Goal: Use online tool/utility: Utilize a website feature to perform a specific function

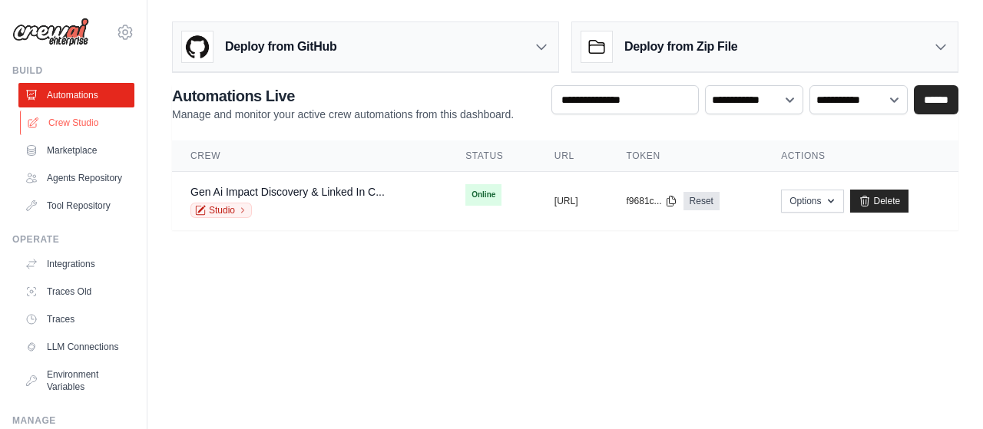
click at [83, 124] on link "Crew Studio" at bounding box center [78, 123] width 116 height 25
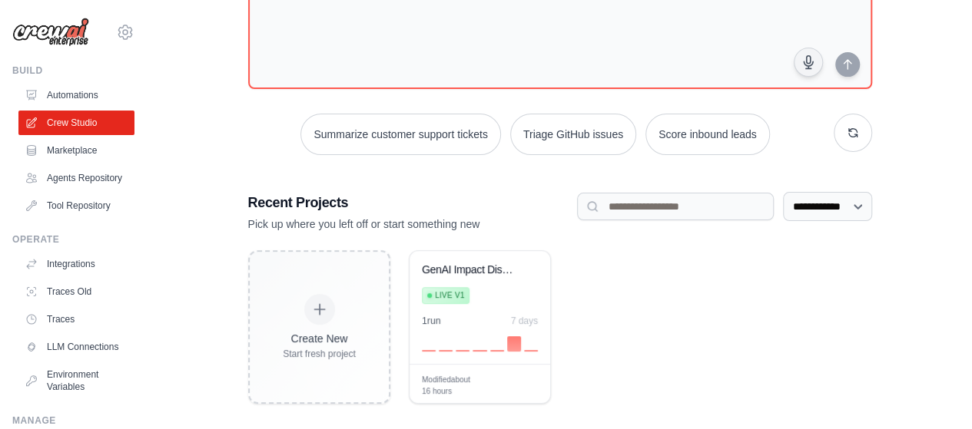
scroll to position [135, 0]
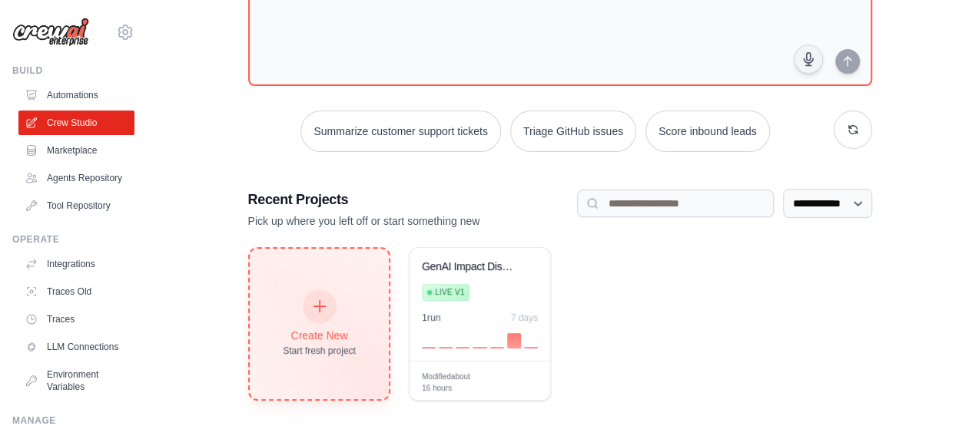
click at [314, 303] on icon at bounding box center [318, 306] width 17 height 17
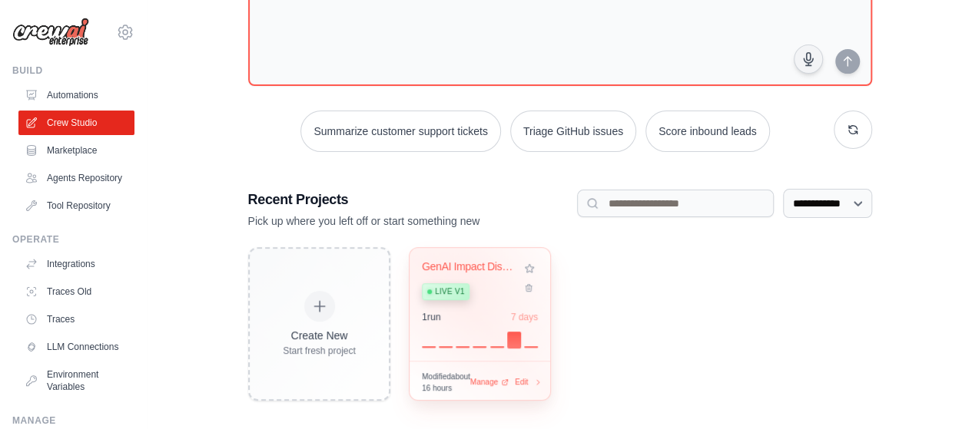
click at [470, 277] on div "GenAI Impact Discovery & LinkedIn C... Live v1" at bounding box center [471, 283] width 99 height 47
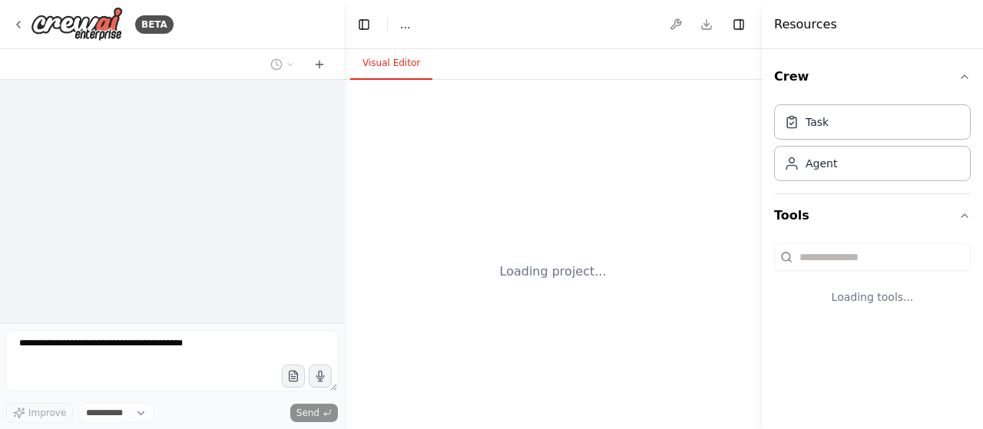
select select "****"
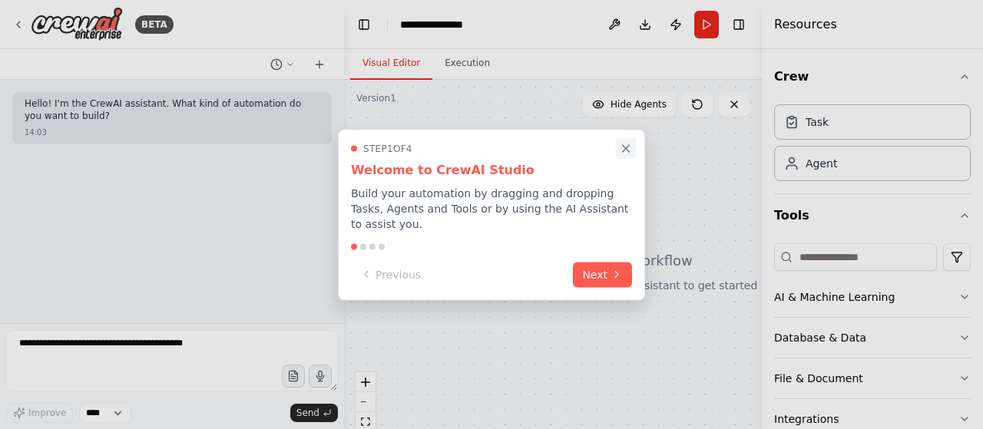
click at [625, 152] on icon "Close walkthrough" at bounding box center [626, 148] width 7 height 7
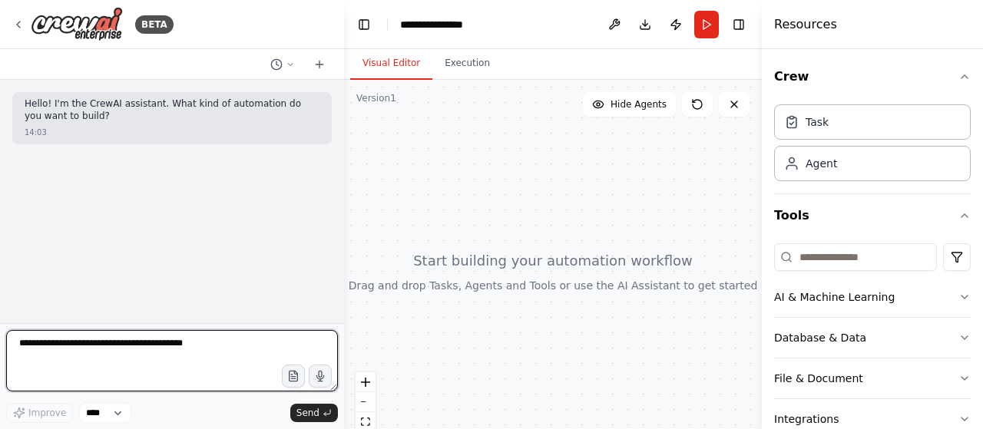
click at [121, 351] on textarea at bounding box center [172, 360] width 332 height 61
paste textarea "**********"
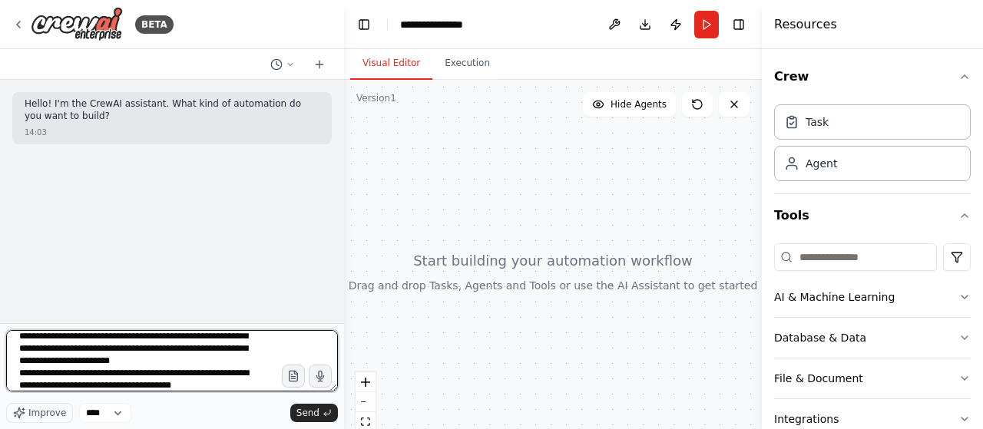
scroll to position [154, 0]
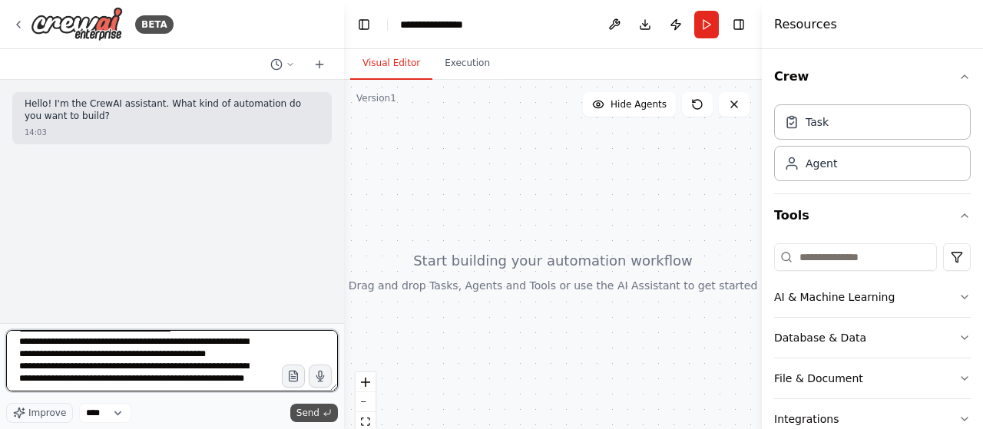
type textarea "**********"
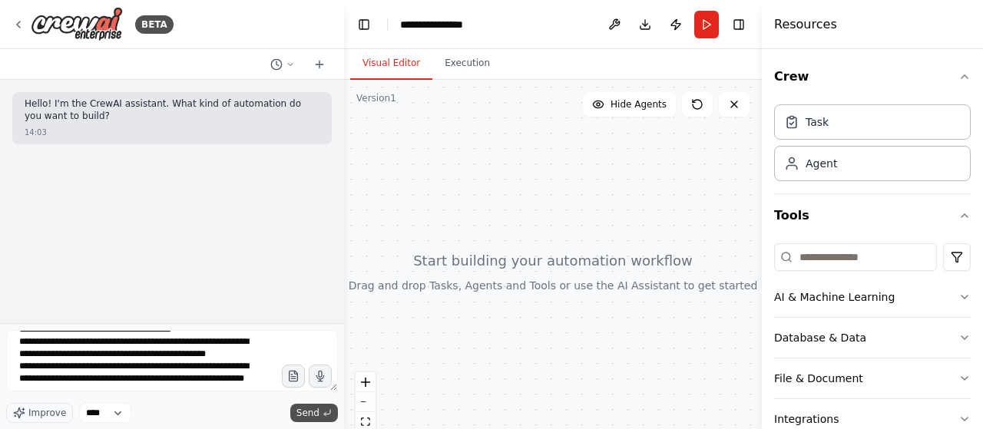
click at [310, 417] on span "Send" at bounding box center [308, 413] width 23 height 12
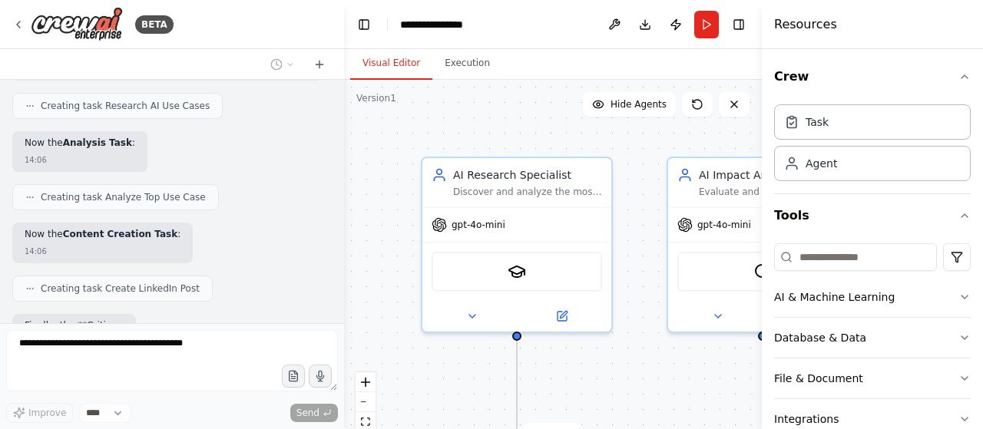
scroll to position [992, 0]
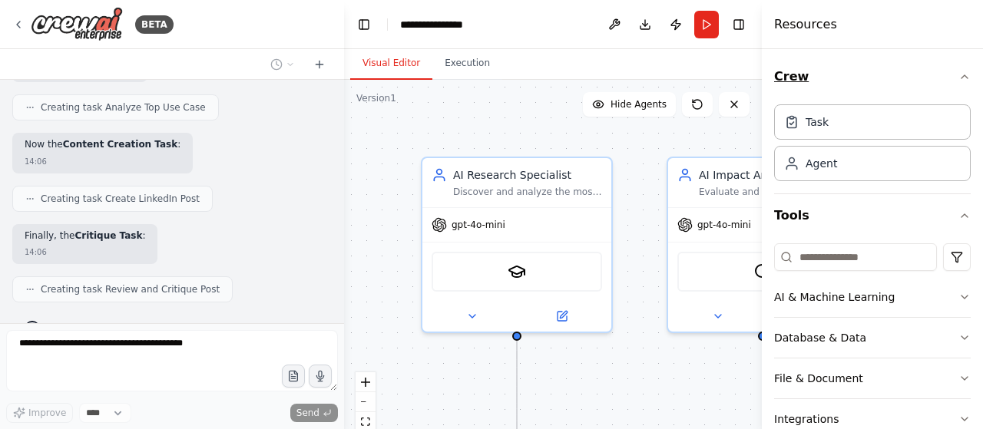
click at [959, 77] on icon "button" at bounding box center [965, 77] width 12 height 12
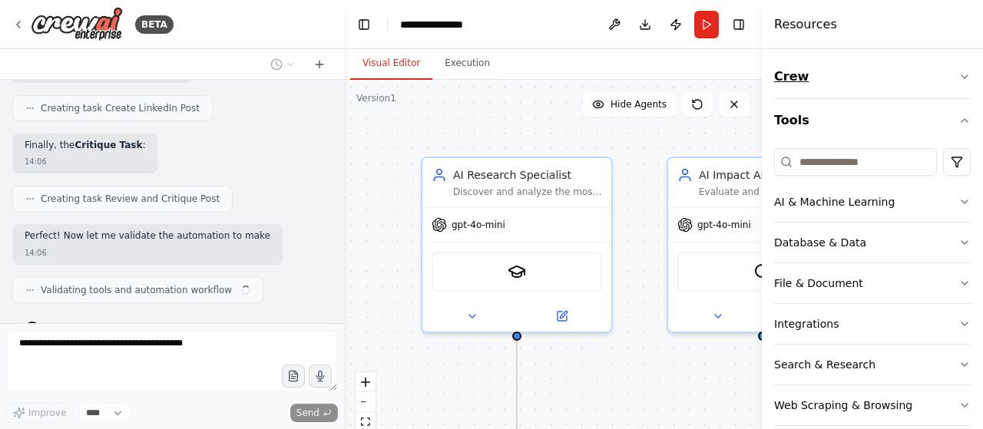
scroll to position [1095, 0]
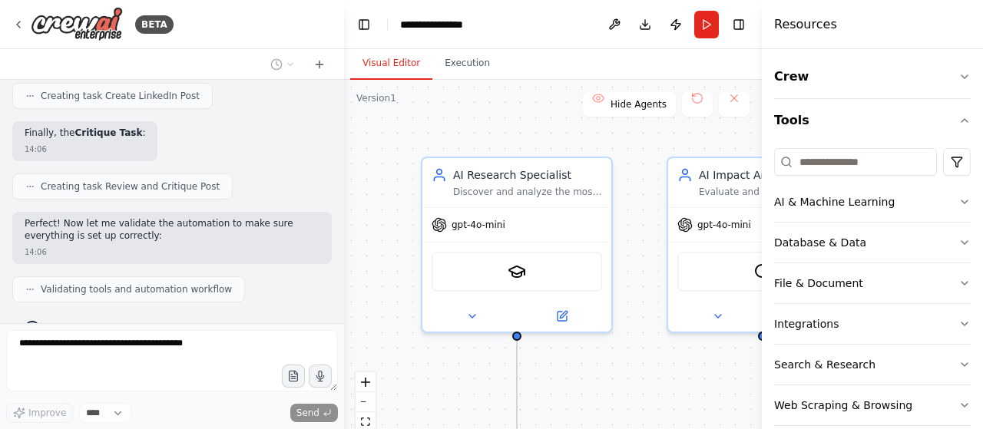
click at [600, 147] on div ".deletable-edge-delete-btn { width: 20px; height: 20px; border: 0px solid #ffff…" at bounding box center [553, 272] width 418 height 384
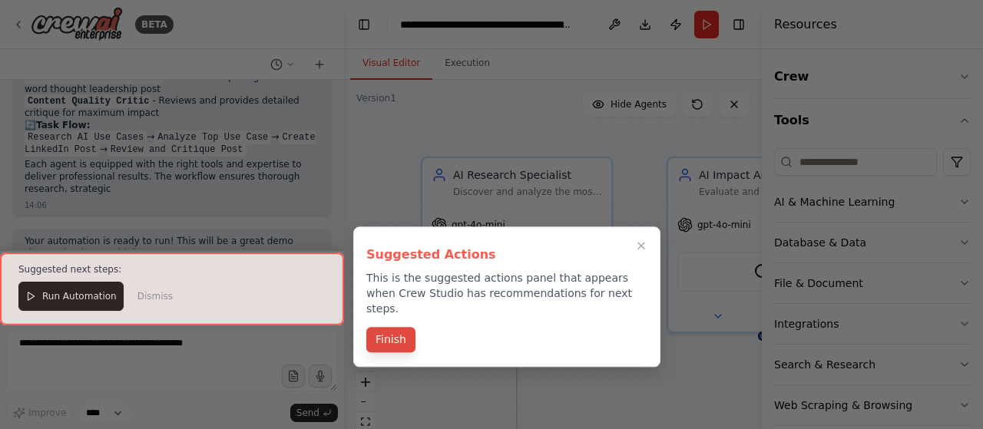
click at [387, 327] on button "Finish" at bounding box center [390, 339] width 49 height 25
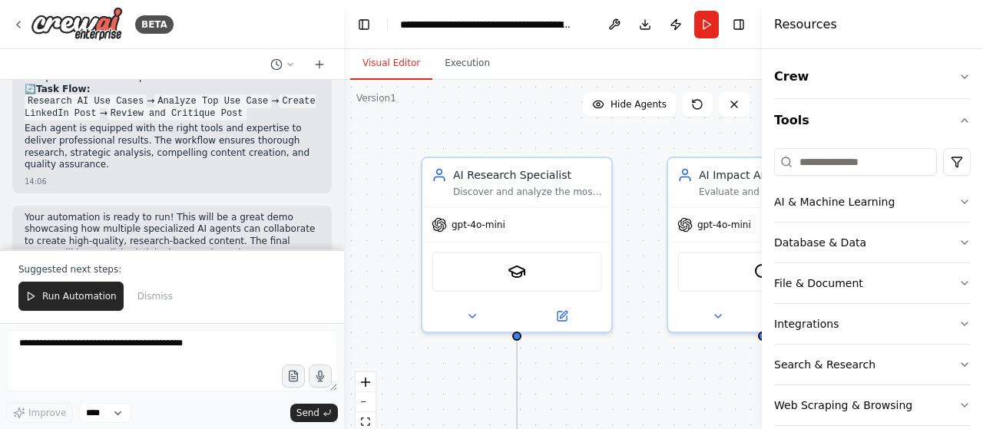
scroll to position [19, 0]
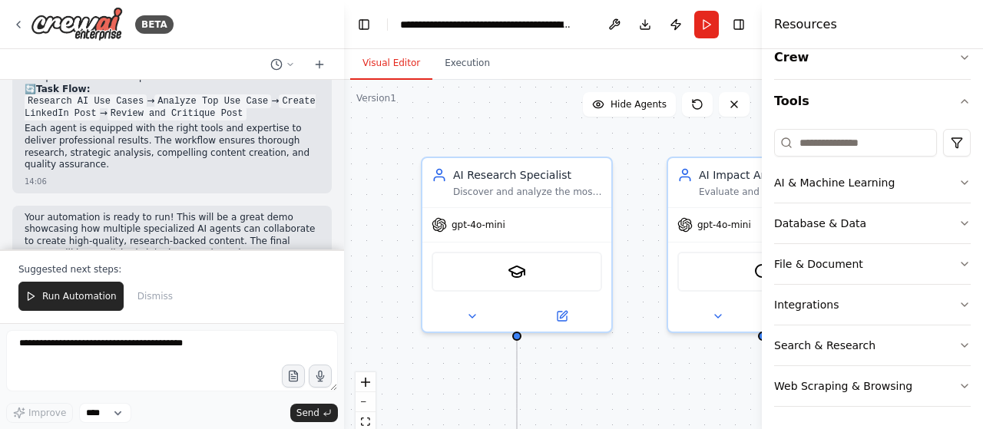
click at [962, 276] on div "Crew Tools AI & Machine Learning Database & Data File & Document Integrations S…" at bounding box center [872, 239] width 221 height 380
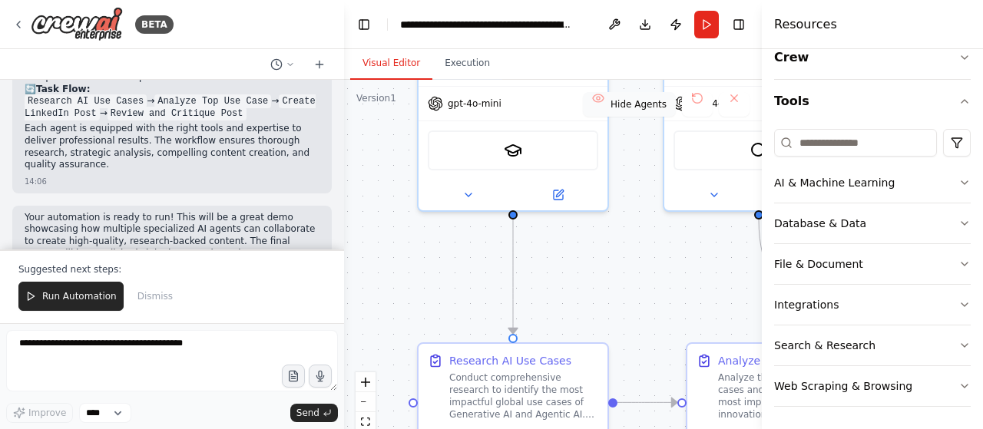
drag, startPoint x: 640, startPoint y: 236, endPoint x: 636, endPoint y: 114, distance: 121.4
click at [636, 114] on div "Version 1 Show Tools Hide Agents .deletable-edge-delete-btn { width: 20px; heig…" at bounding box center [553, 272] width 418 height 384
click at [636, 114] on button "Hide Agents" at bounding box center [629, 104] width 93 height 25
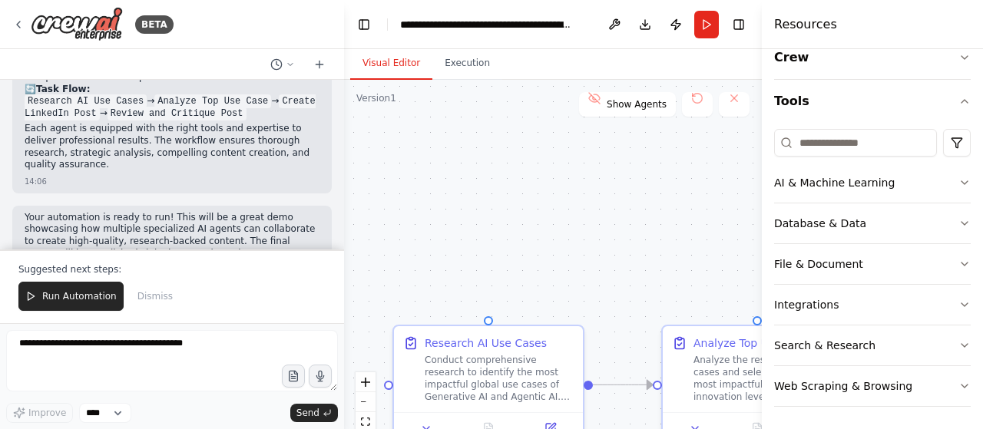
drag, startPoint x: 624, startPoint y: 265, endPoint x: 570, endPoint y: 170, distance: 109.4
click at [570, 170] on div ".deletable-edge-delete-btn { width: 20px; height: 20px; border: 0px solid #ffff…" at bounding box center [553, 272] width 418 height 384
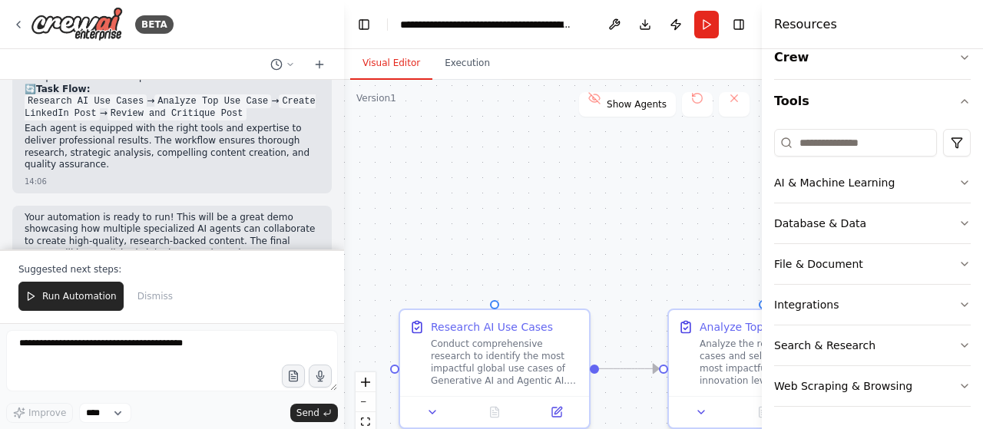
drag, startPoint x: 570, startPoint y: 170, endPoint x: 598, endPoint y: 227, distance: 63.2
click at [598, 227] on div ".deletable-edge-delete-btn { width: 20px; height: 20px; border: 0px solid #ffff…" at bounding box center [553, 272] width 418 height 384
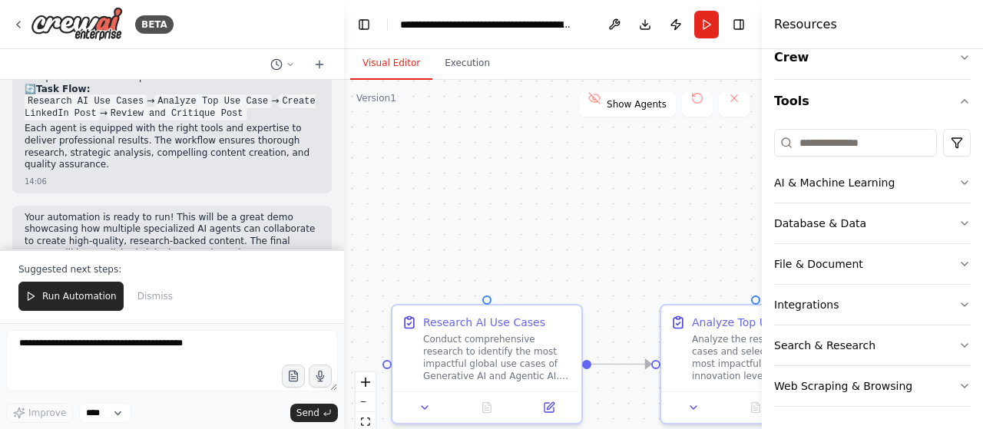
click at [505, 214] on div ".deletable-edge-delete-btn { width: 20px; height: 20px; border: 0px solid #ffff…" at bounding box center [553, 272] width 418 height 384
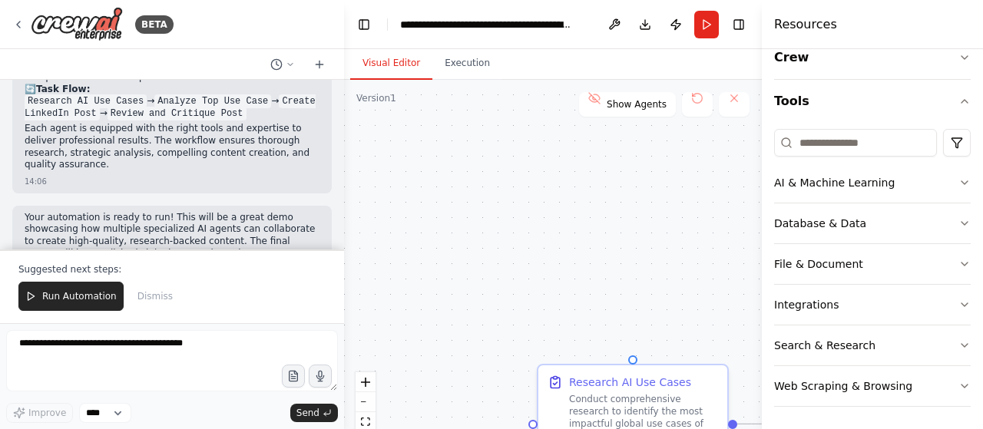
drag, startPoint x: 381, startPoint y: 258, endPoint x: 525, endPoint y: 318, distance: 155.6
click at [525, 318] on div ".deletable-edge-delete-btn { width: 20px; height: 20px; border: 0px solid #ffff…" at bounding box center [553, 272] width 418 height 384
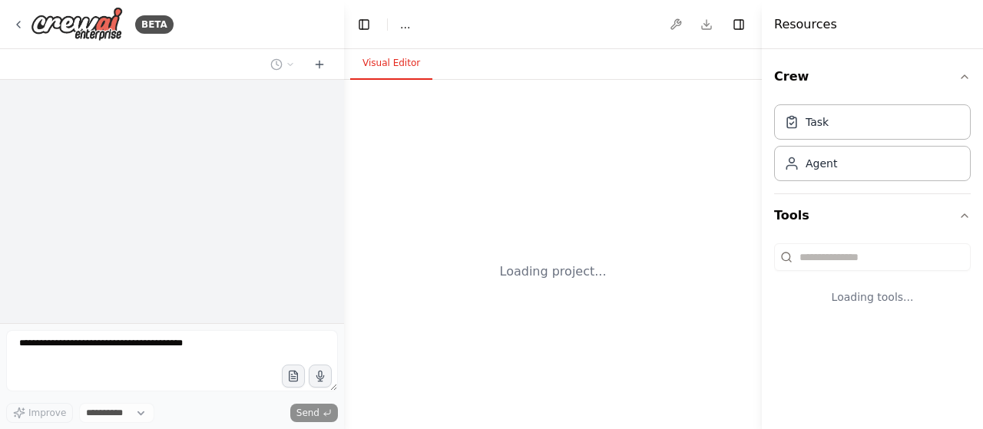
select select "****"
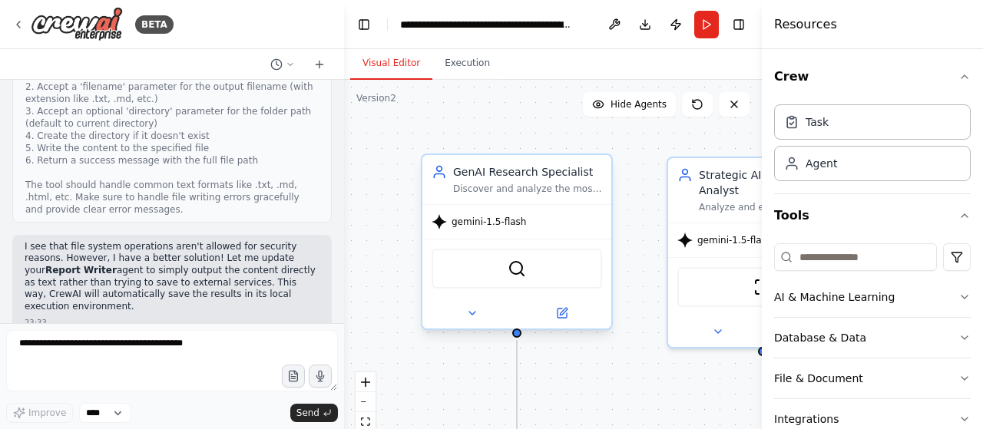
scroll to position [14694, 0]
